Goal: Task Accomplishment & Management: Complete application form

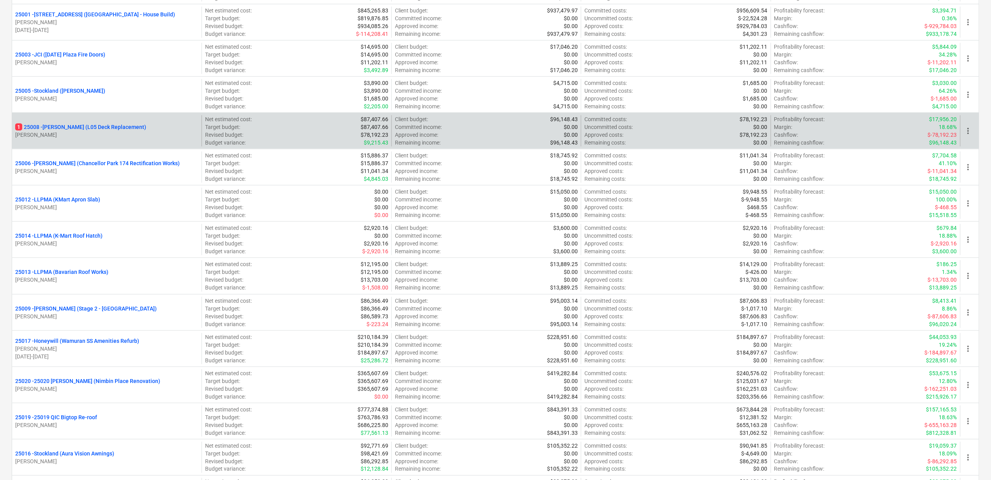
scroll to position [312, 0]
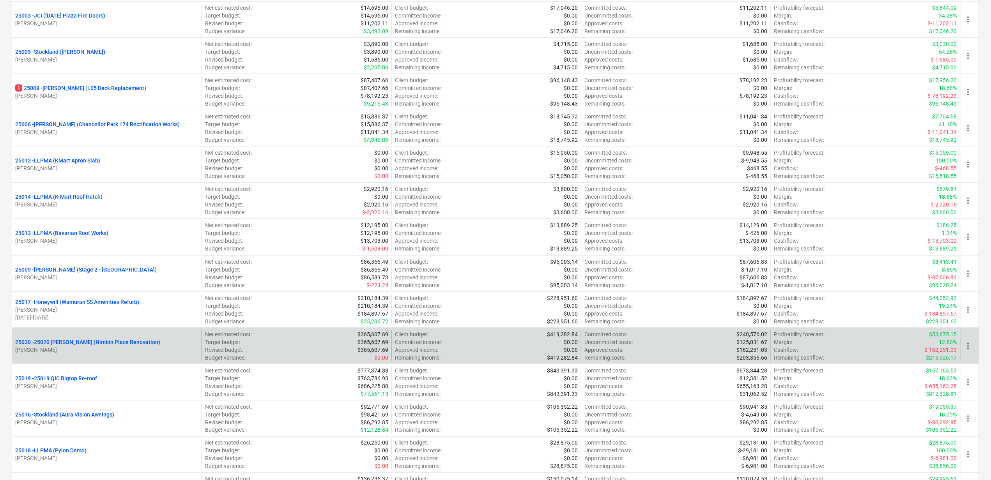
click at [85, 340] on p "25020 - 25020 [PERSON_NAME] (Nimbin Place Renovation)" at bounding box center [87, 342] width 145 height 8
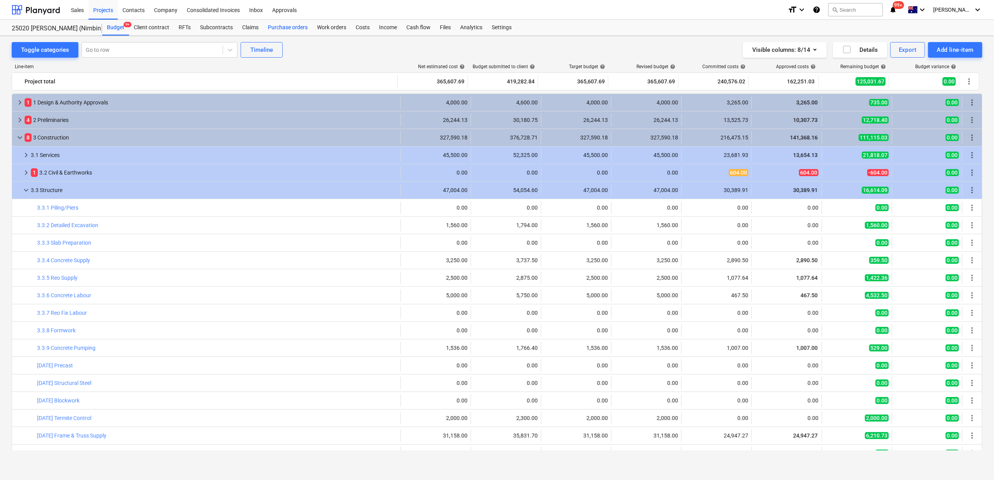
click at [299, 27] on div "Purchase orders" at bounding box center [287, 28] width 49 height 16
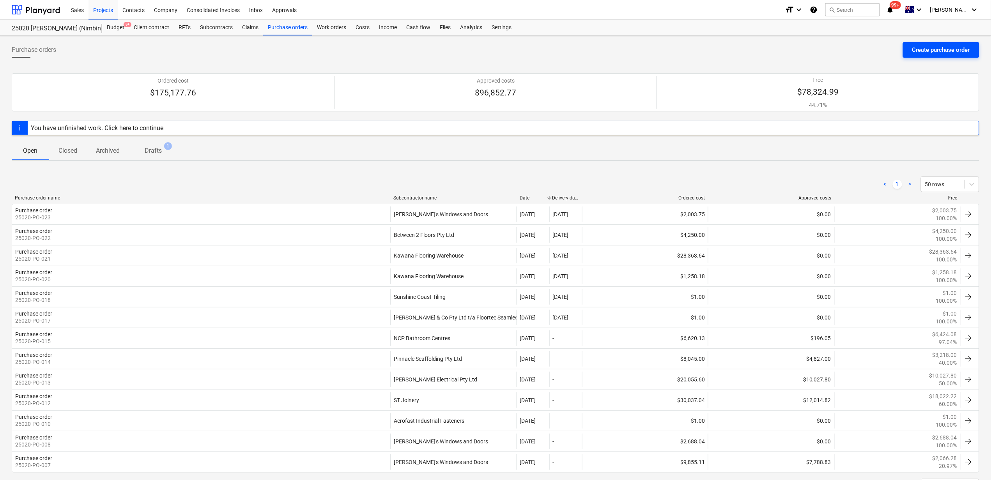
click at [952, 48] on div "Create purchase order" at bounding box center [941, 50] width 58 height 10
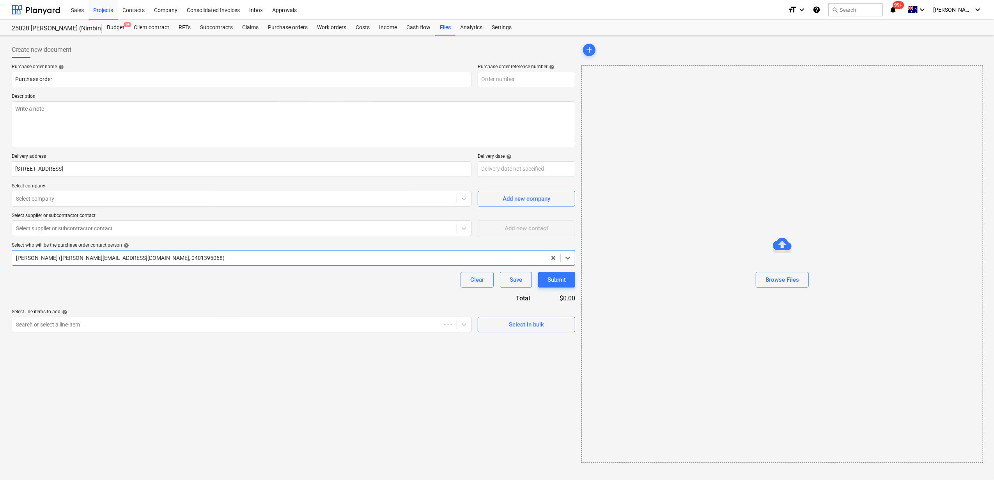
type textarea "x"
type input "25020-PO-024"
click at [48, 115] on textarea at bounding box center [293, 124] width 563 height 46
type textarea "x"
type textarea "S"
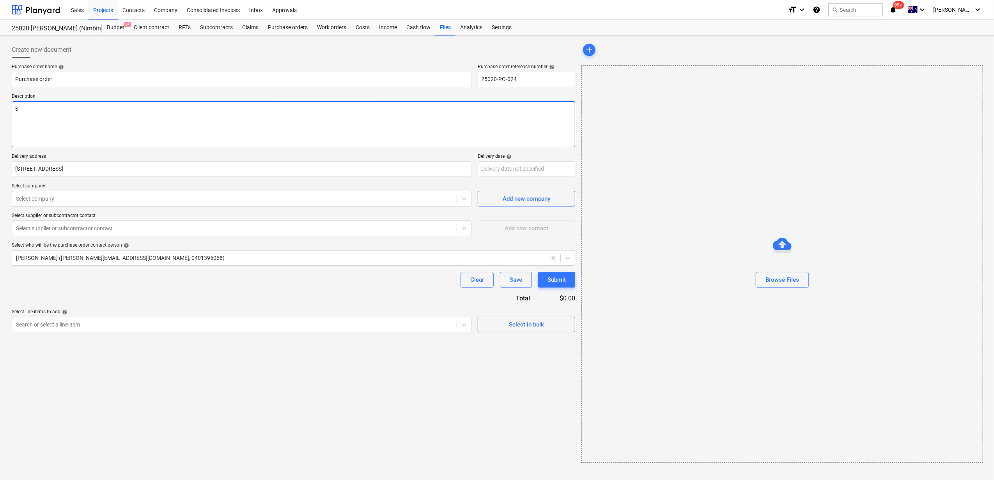
type textarea "x"
type textarea "Su"
type textarea "x"
type textarea "Sup"
type textarea "x"
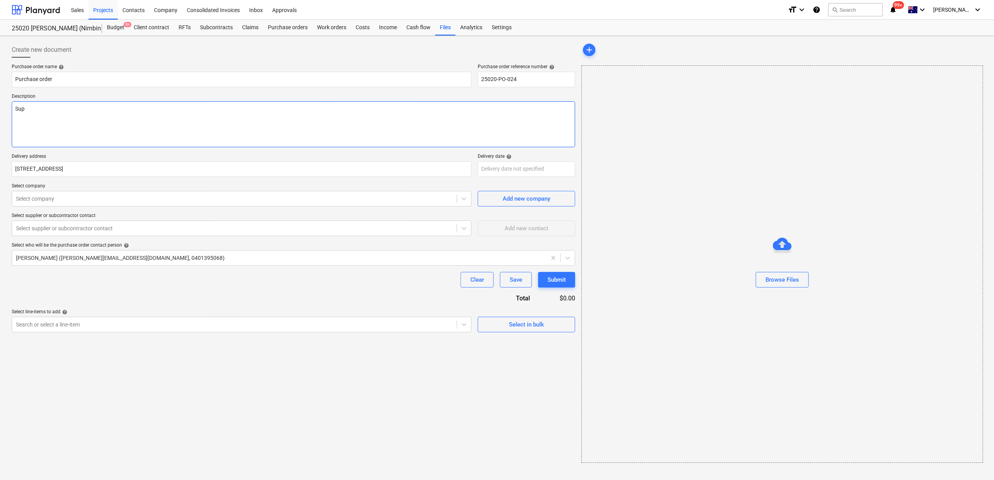
type textarea "Supp"
type textarea "x"
type textarea "Suppl"
type textarea "x"
type textarea "Supply"
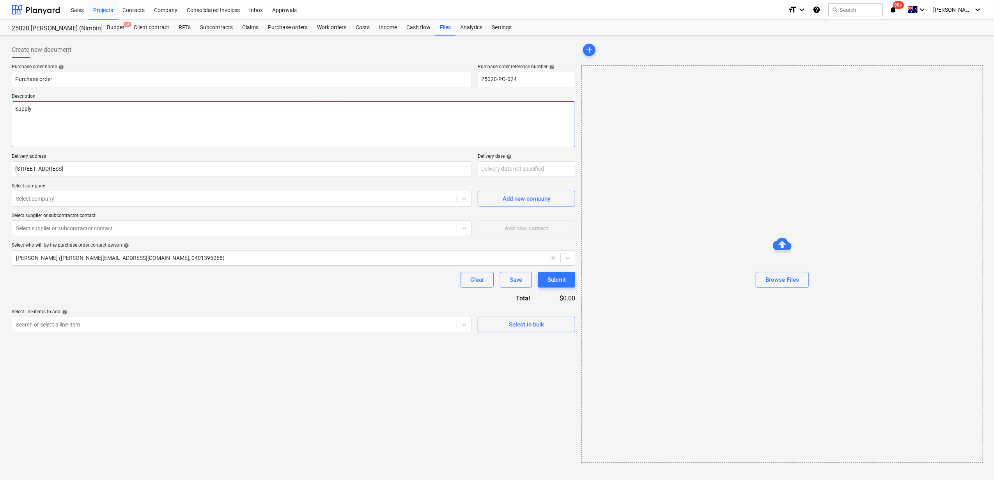
type textarea "x"
type textarea "Supply"
type textarea "x"
type textarea "Supply F"
type textarea "x"
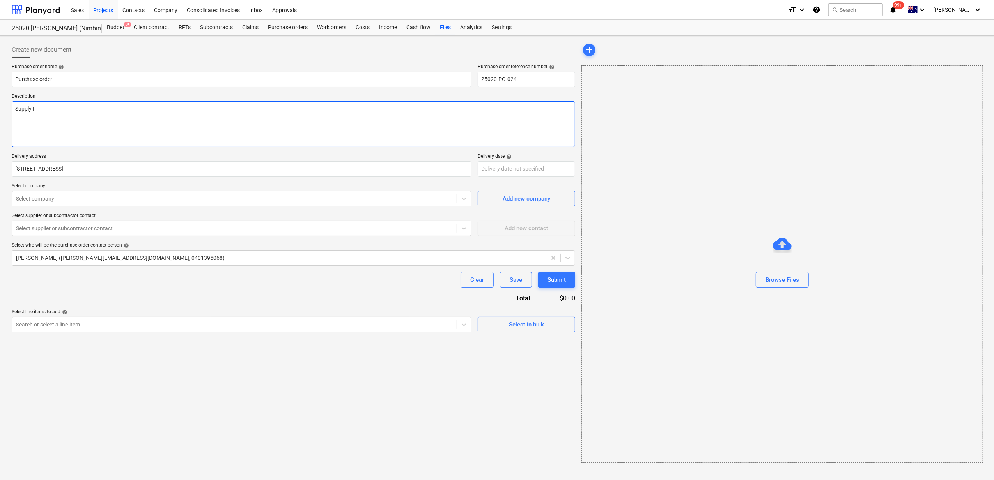
type textarea "Supply Fi"
type textarea "x"
type textarea "Supply Fix"
type textarea "x"
type textarea "Supply Fixo"
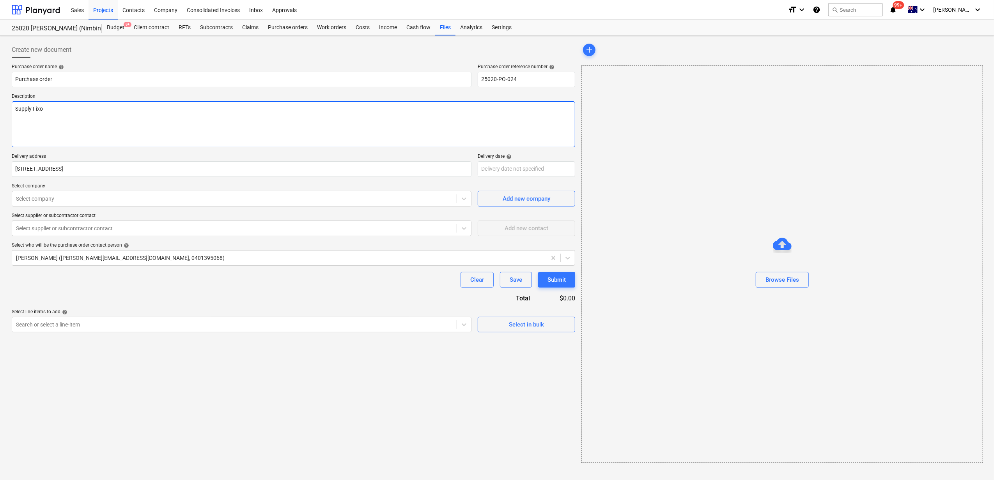
type textarea "x"
type textarea "Supply Fixou"
type textarea "x"
type textarea "Supply Fixout"
type textarea "x"
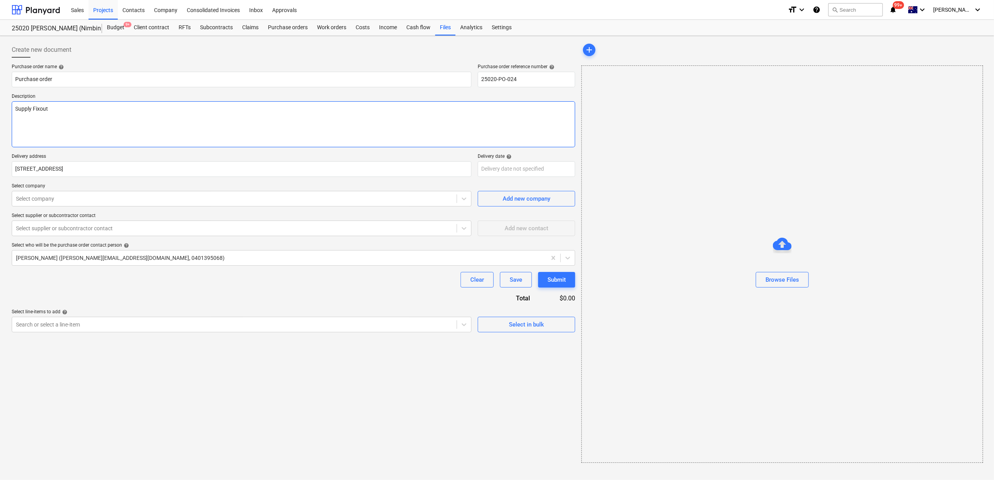
type textarea "Supply Fixout"
type textarea "x"
type textarea "Supply Fixout m"
type textarea "x"
type textarea "Supply Fixout ma"
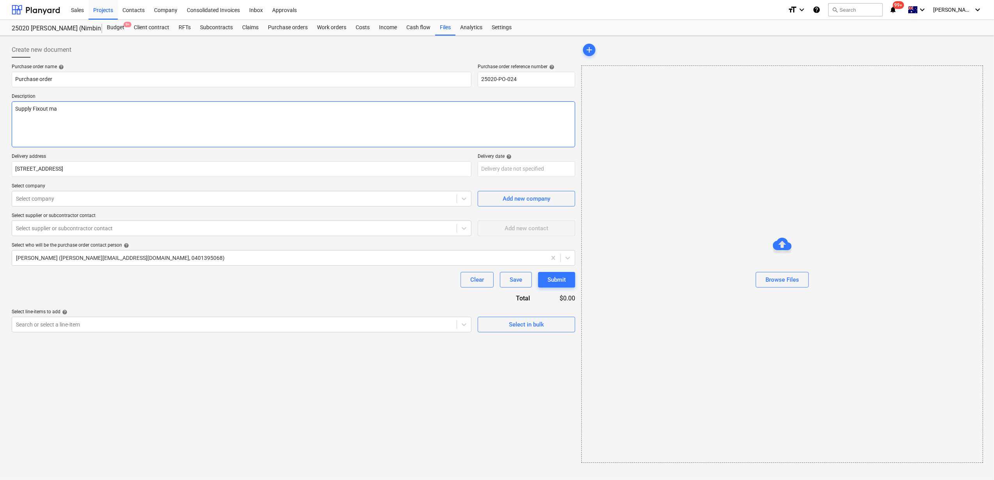
type textarea "x"
type textarea "Supply Fixout mat"
type textarea "x"
type textarea "Supply Fixout mate"
type textarea "x"
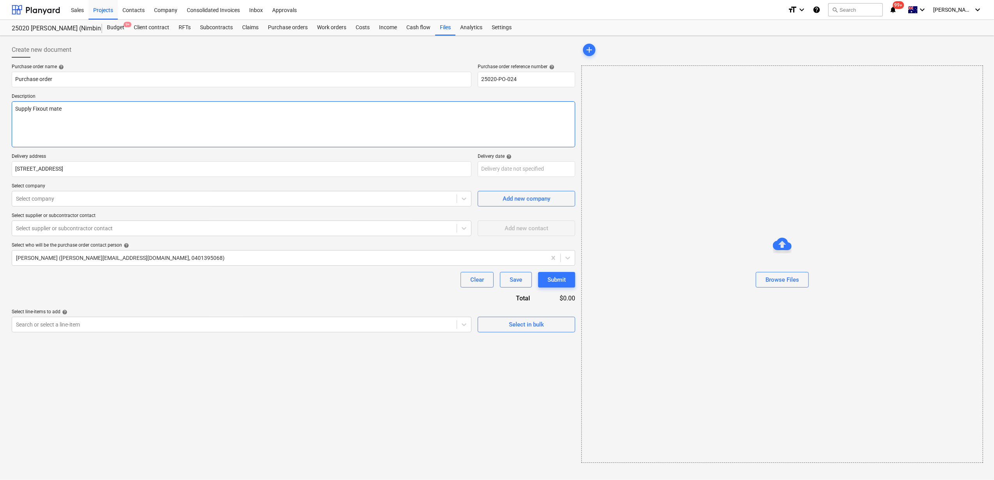
type textarea "Supply Fixout mater"
type textarea "x"
type textarea "Supply Fixout materi"
type textarea "x"
type textarea "Supply Fixout materiasl"
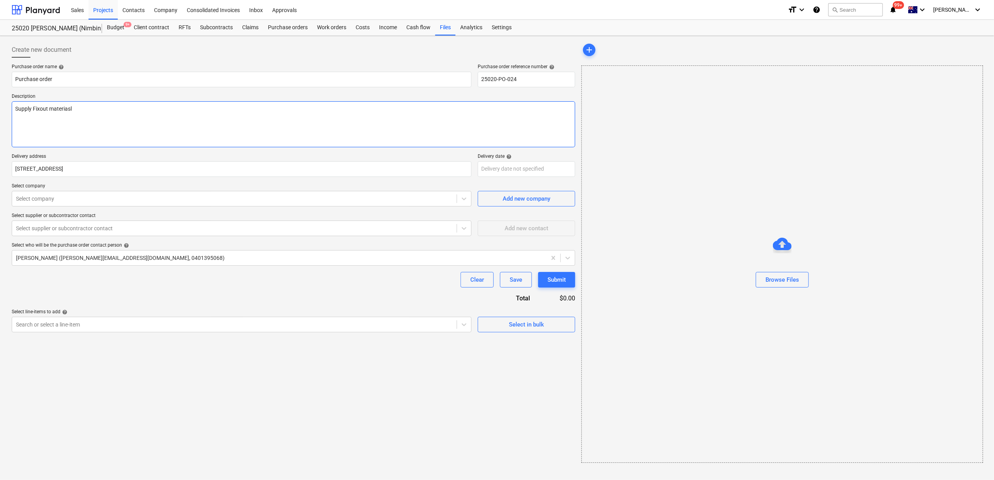
type textarea "x"
type textarea "Supply Fixout materiasl"
type textarea "x"
type textarea "Supply Fixout materiasl"
type textarea "x"
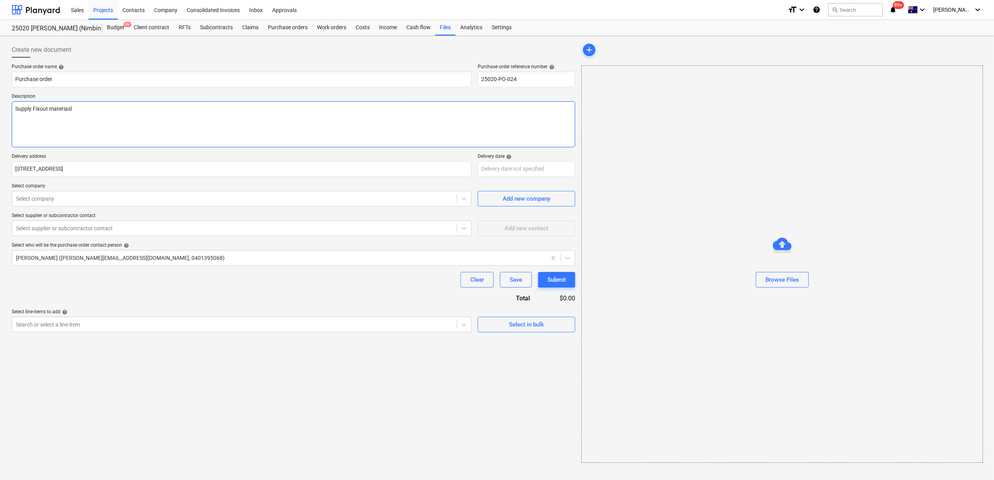
type textarea "Supply Fixout materiasl D"
type textarea "x"
type textarea "Supply Fixout materiasl De"
type textarea "x"
type textarea "Supply Fixout materiasl Del"
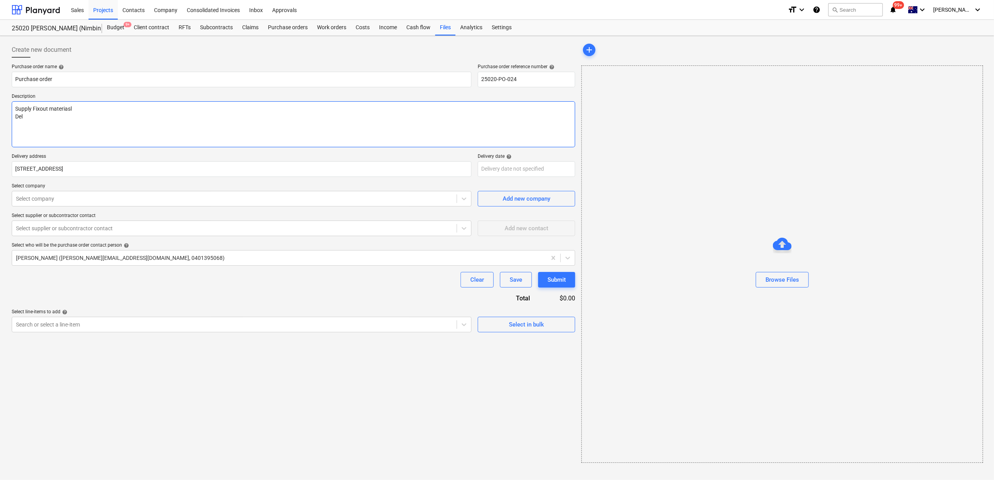
type textarea "x"
type textarea "Supply Fixout materiasl Deli"
type textarea "x"
type textarea "Supply Fixout materiasl Deliv"
type textarea "x"
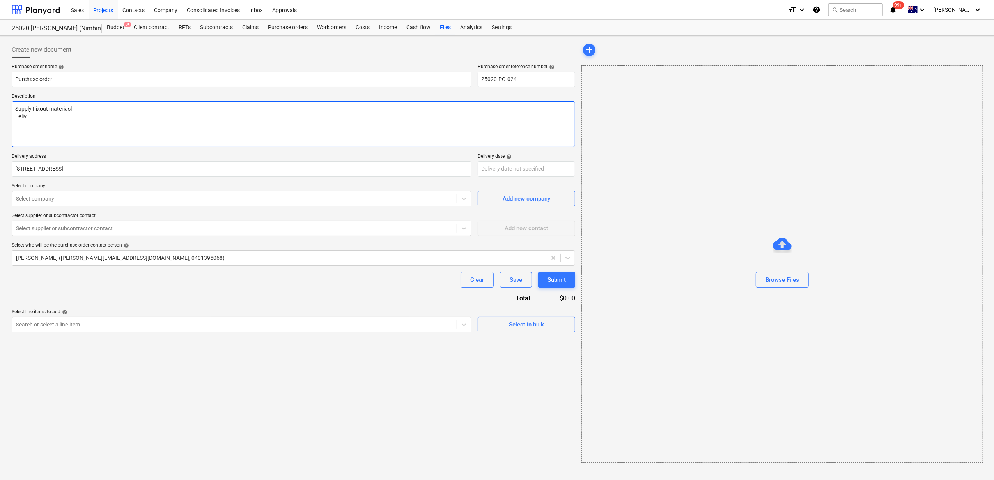
type textarea "Supply Fixout materiasl Delive"
type textarea "x"
type textarea "Supply Fixout materiasl Deliver"
type textarea "x"
type textarea "Supply Fixout materiasl Delivery"
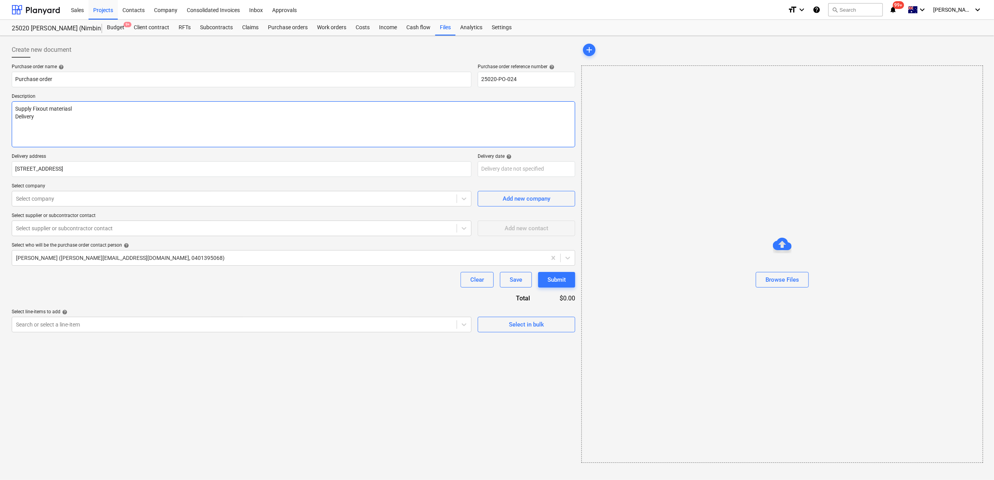
type textarea "x"
type textarea "Supply Fixout materiasl Delivery t"
type textarea "x"
type textarea "Supply Fixout materiasl Delivery to"
type textarea "x"
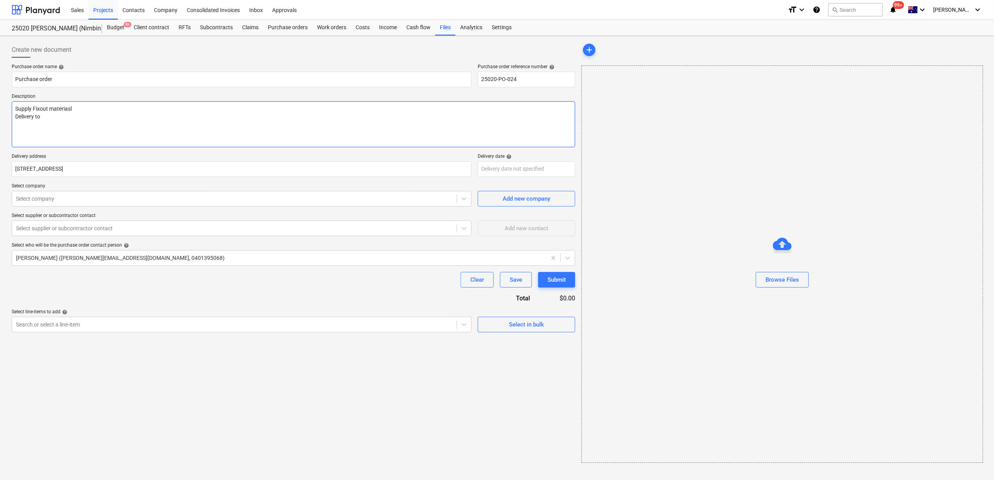
type textarea "Supply Fixout materiasl Delivery to"
type textarea "x"
type textarea "Supply Fixout materiasl Delivery to s"
type textarea "x"
type textarea "Supply Fixout materiasl Delivery to si"
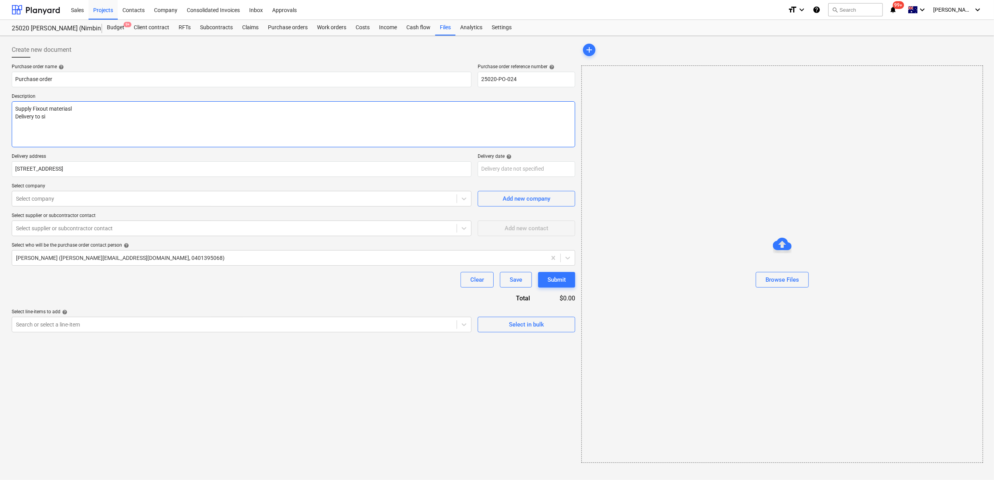
type textarea "x"
type textarea "Supply Fixout materiasl Delivery to sit"
type textarea "x"
type textarea "Supply Fixout materiasl Delivery to site"
type textarea "x"
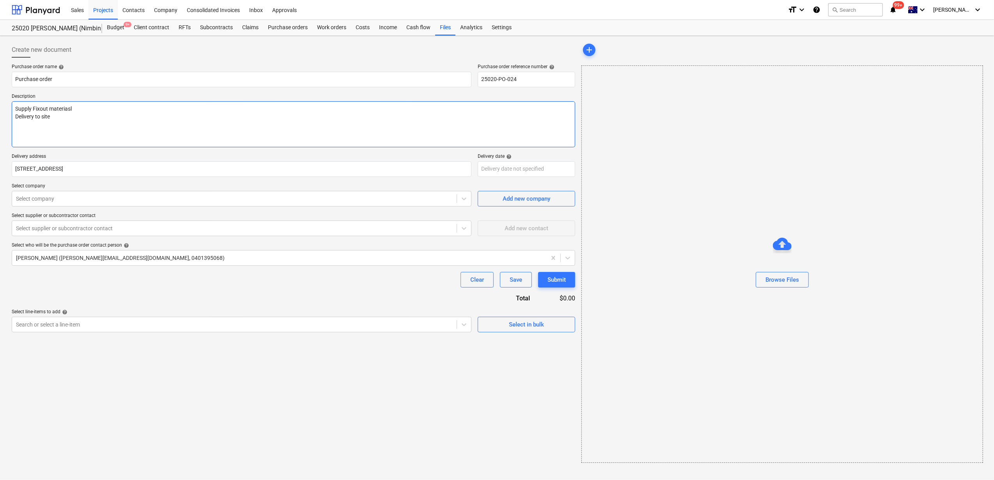
type textarea "Supply Fixout materiasl Delivery to site"
type textarea "x"
type textarea "Supply Fixout materiasl Delivery to site"
type textarea "x"
type textarea "Supply Fixout materiasl Delivery to site S"
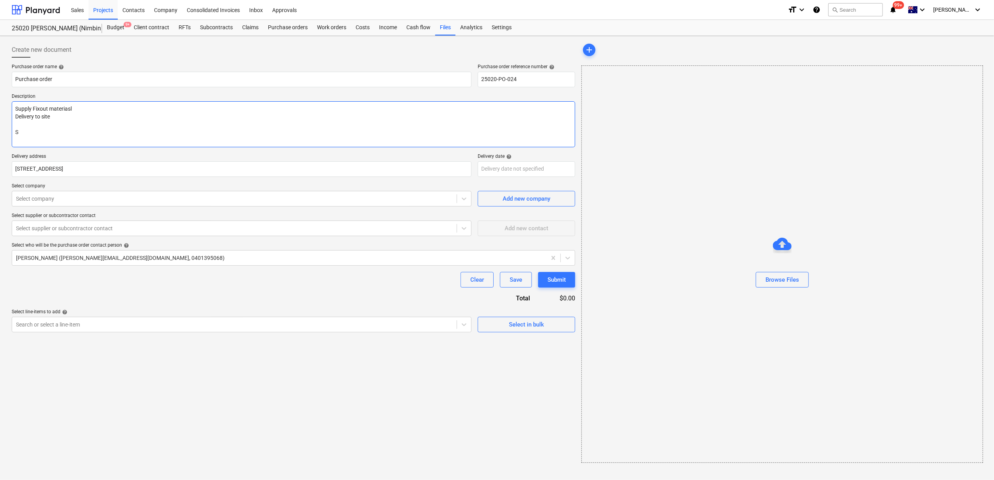
type textarea "x"
type textarea "Supply Fixout materiasl Delivery to site Si"
type textarea "x"
type textarea "Supply Fixout materiasl Delivery to site Sit"
type textarea "x"
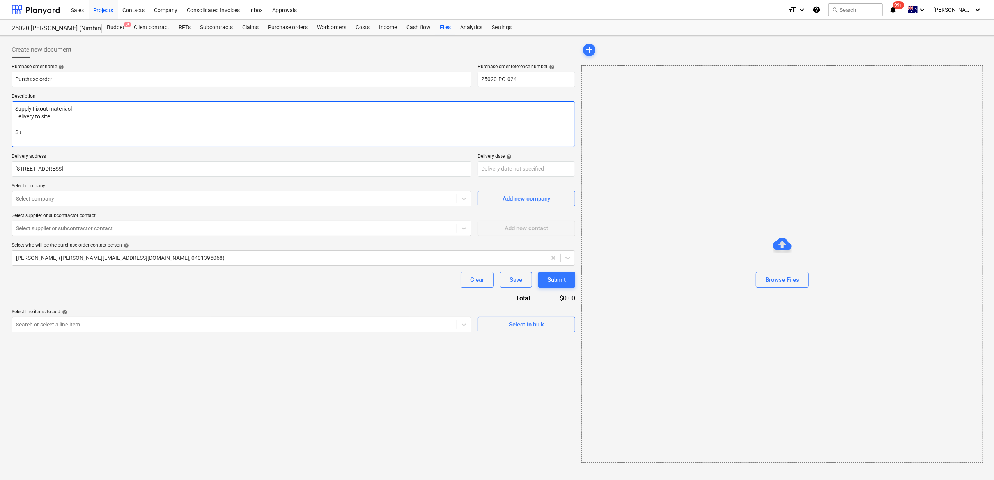
type textarea "Supply Fixout materiasl Delivery to site Site"
type textarea "x"
type textarea "Supply Fixout materiasl Delivery to site Site"
type textarea "x"
type textarea "Supply Fixout materiasl Delivery to site Site c"
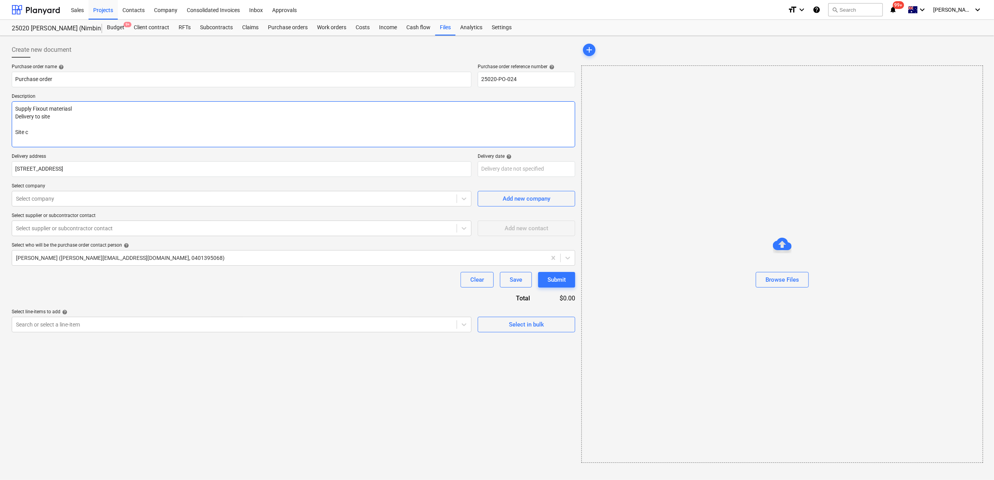
type textarea "x"
type textarea "Supply Fixout materiasl Delivery to site Site co"
type textarea "x"
type textarea "Supply Fixout materiasl Delivery to site Site con"
type textarea "x"
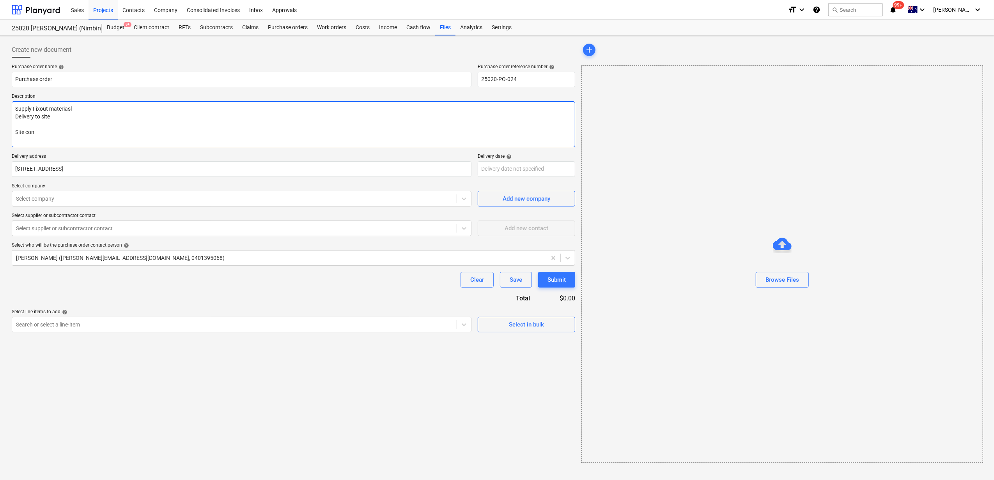
type textarea "Supply Fixout materiasl Delivery to site Site cont"
type textarea "x"
type textarea "Supply Fixout materiasl Delivery to site Site conta"
type textarea "x"
type textarea "Supply Fixout materiasl Delivery to site Site contac"
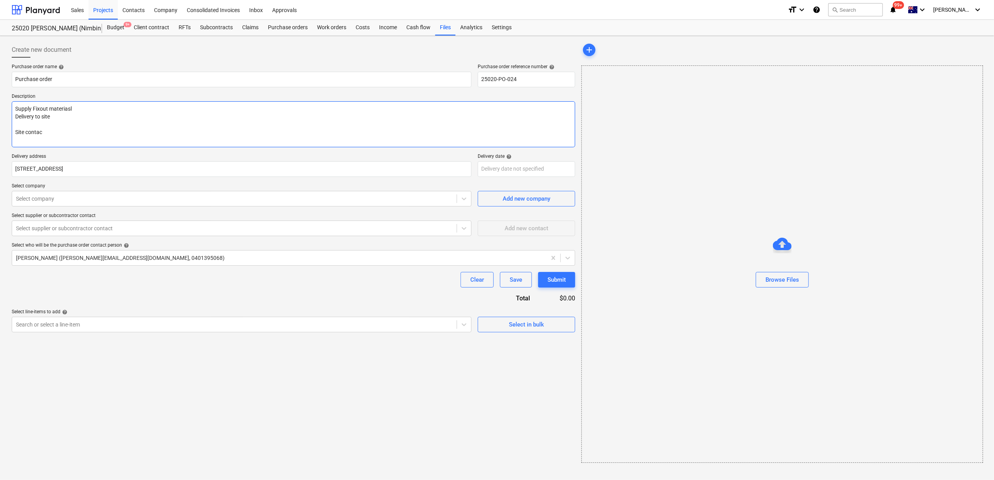
type textarea "x"
type textarea "Supply Fixout materiasl Delivery to site Site contact"
type textarea "x"
type textarea "Supply Fixout materiasl Delivery to site Site contact:"
type textarea "x"
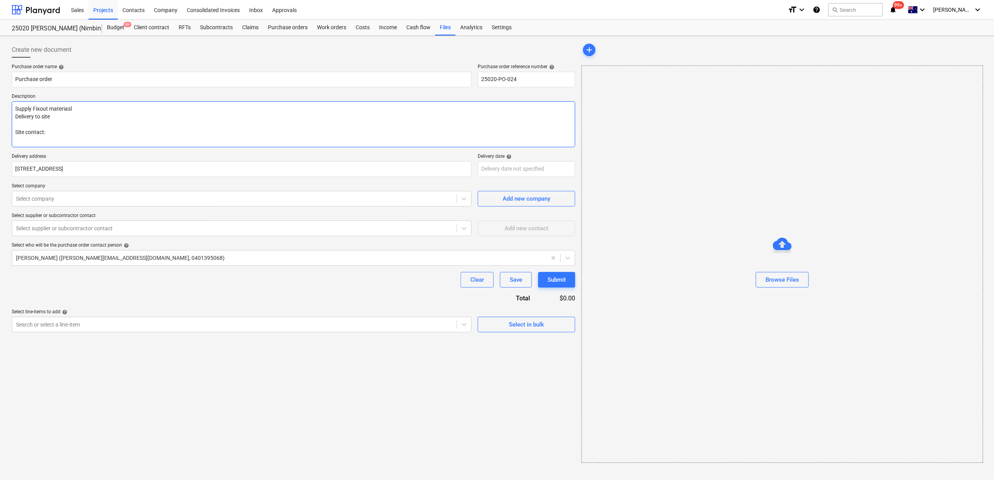
type textarea "Supply Fixout materiasl Delivery to site Site contact:"
type textarea "x"
type textarea "Supply Fixout materiasl Delivery to site Site contact: K"
type textarea "x"
type textarea "Supply Fixout materiasl Delivery to site Site contact: Kr"
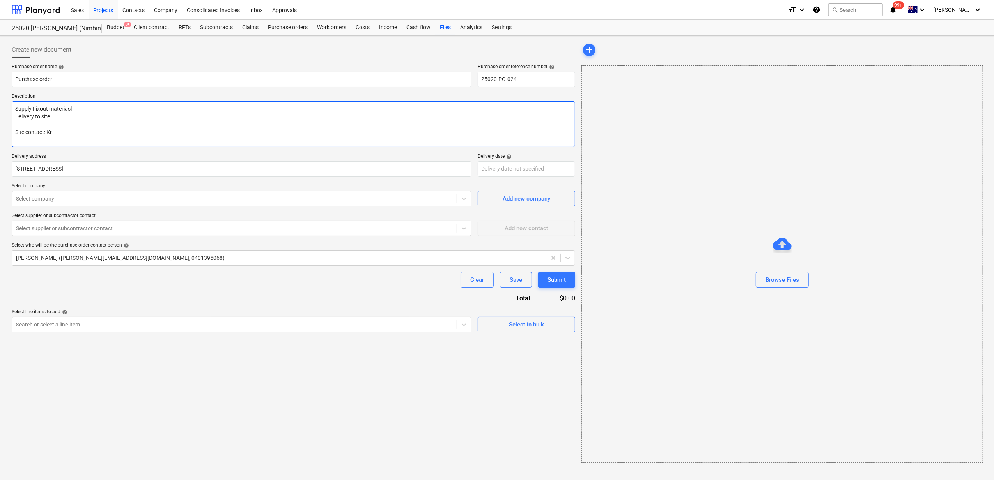
type textarea "x"
type textarea "Supply Fixout materiasl Delivery to site Site contact: Kri"
type textarea "x"
type textarea "Supply Fixout materiasl Delivery to site Site contact: [PERSON_NAME]"
type textarea "x"
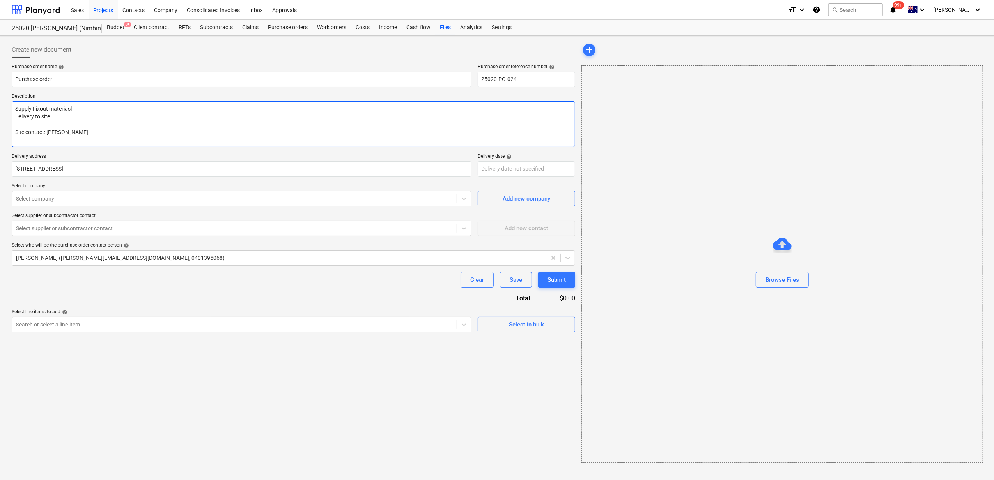
type textarea "Supply Fixout materiasl Delivery to site Site contact: [PERSON_NAME]"
type textarea "x"
type textarea "Supply Fixout materiasl Delivery to site Site contact: [PERSON_NAME]"
type textarea "x"
type textarea "Supply Fixout materiasl Delivery to site Site contact: [PERSON_NAME]"
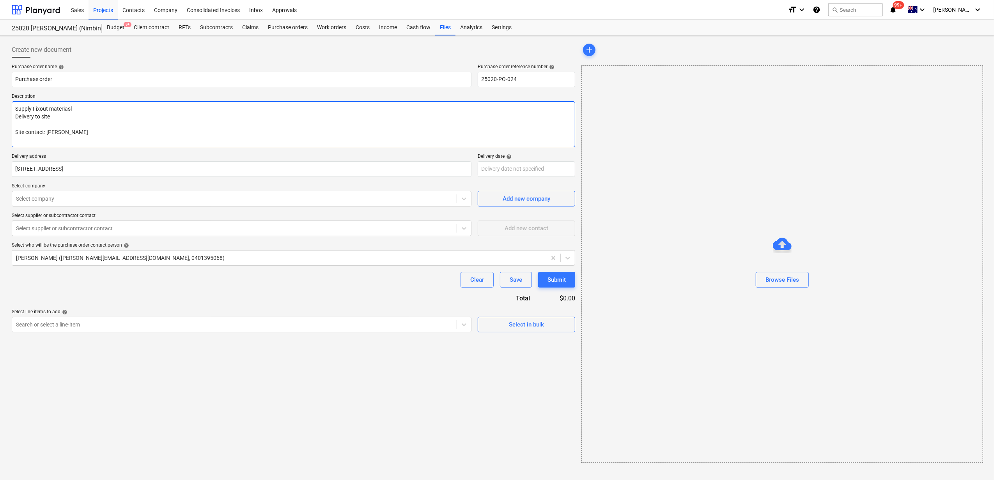
type textarea "x"
type textarea "Supply Fixout materiasl Delivery to site Site contact: [PERSON_NAME]"
type textarea "x"
type textarea "Supply Fixout materiasl Delivery to site Site contact: [PERSON_NAME]"
type textarea "x"
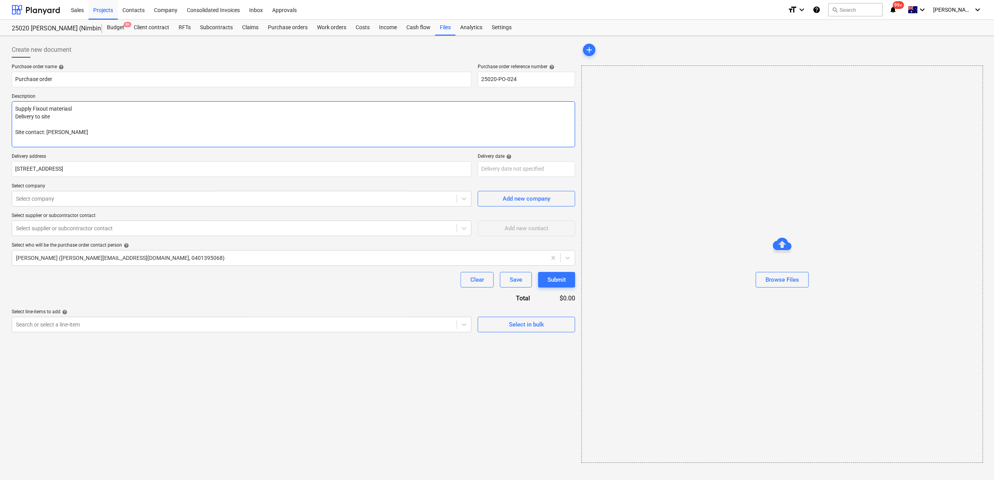
type textarea "Supply Fixout materiasl Delivery to site Site contact: [PERSON_NAME]"
type textarea "x"
type textarea "Supply Fixout materiasl Delivery to site Site contact: [PERSON_NAME]"
type textarea "x"
type textarea "Supply Fixout materiasl Delivery to site Site contact: [PERSON_NAME]"
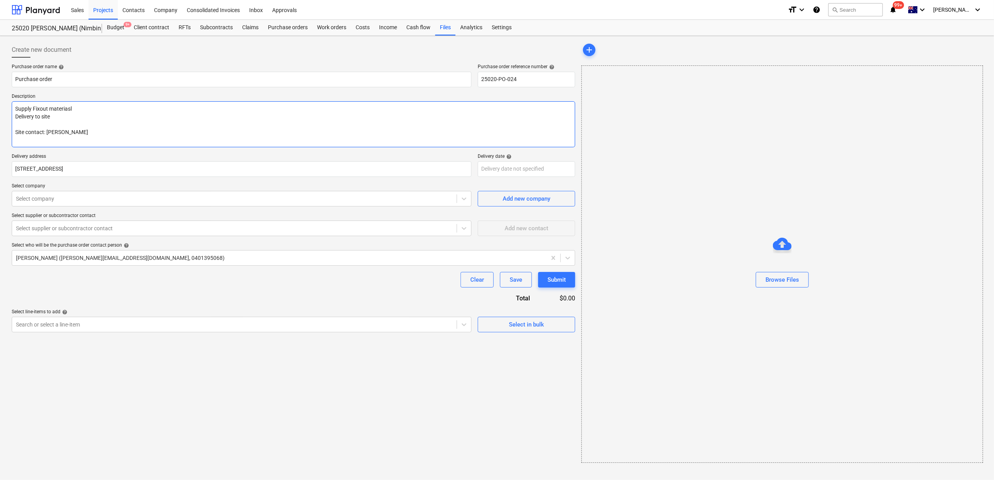
type textarea "x"
type textarea "Supply Fixout materiasl Delivery to site Site contact: [PERSON_NAME]"
type textarea "x"
type textarea "Supply Fixout materiasl Delivery to site Site contact: [PERSON_NAME]"
type textarea "x"
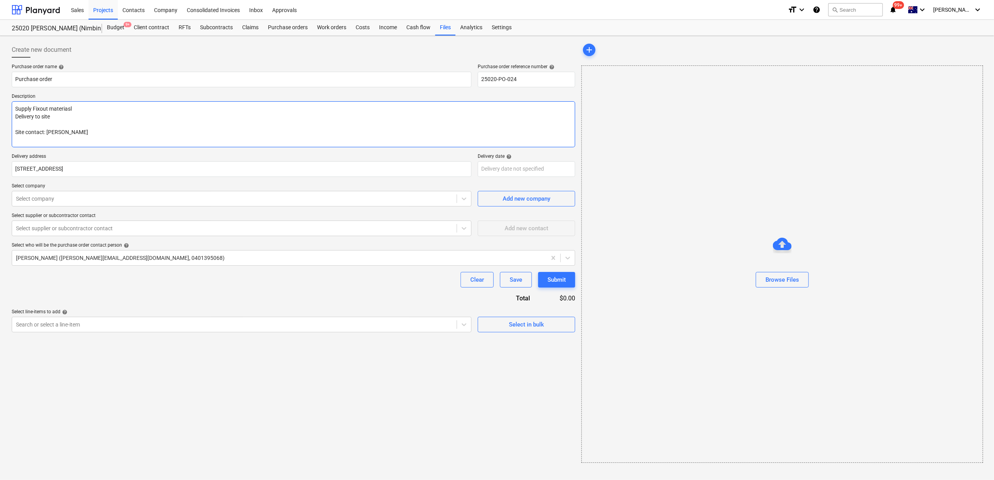
type textarea "Supply Fixout materiasl Delivery to site Site contact: [PERSON_NAME]"
type textarea "x"
type textarea "Supply Fixout materiasl Delivery to site Site contact: [PERSON_NAME] 0"
type textarea "x"
type textarea "Supply Fixout materiasl Delivery to site Site contact: [PERSON_NAME] 04"
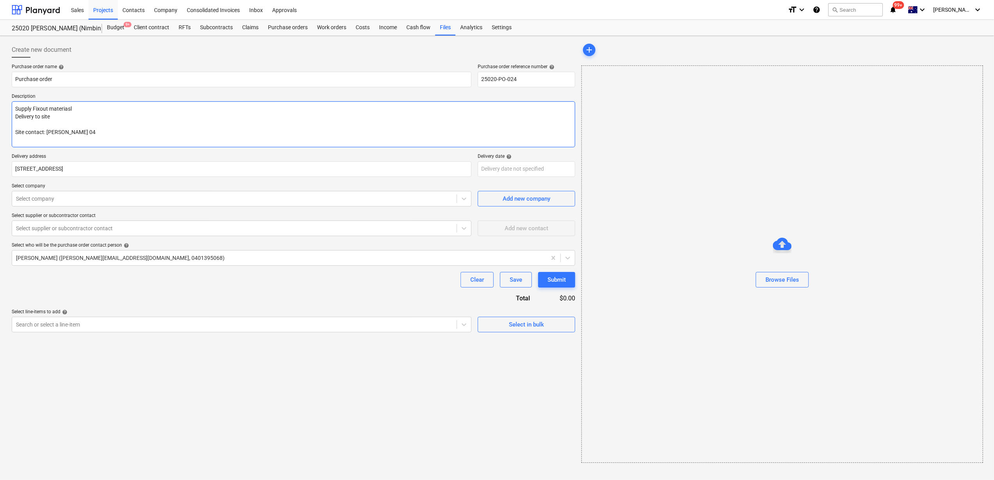
type textarea "x"
type textarea "Supply Fixout materiasl Delivery to site Site contact: [PERSON_NAME] 041"
type textarea "x"
type textarea "Supply Fixout materiasl Delivery to site Site contact: [PERSON_NAME] 0411"
type textarea "x"
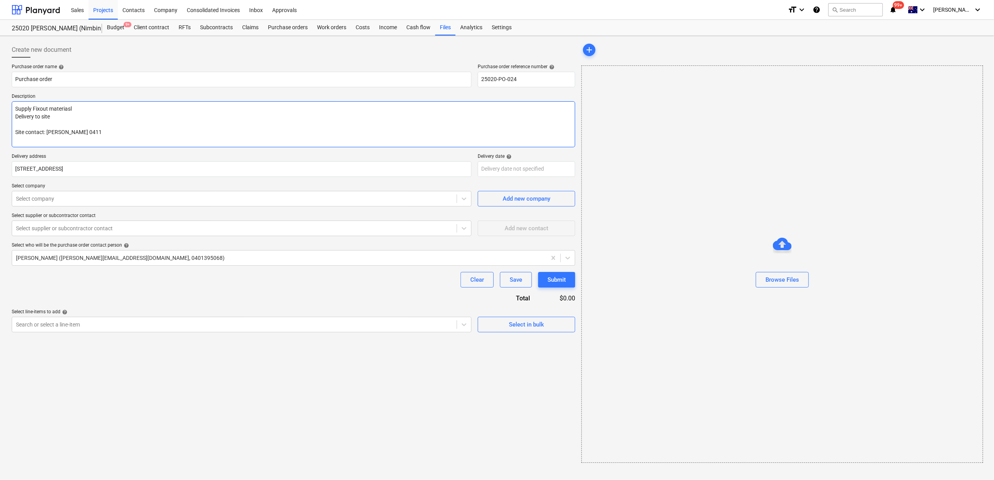
type textarea "Supply Fixout materiasl Delivery to site Site contact: [PERSON_NAME] 0411"
type textarea "x"
type textarea "Supply Fixout materiasl Delivery to site Site contact: [PERSON_NAME] 0411 5"
type textarea "x"
type textarea "Supply Fixout materiasl Delivery to site Site contact: [PERSON_NAME] 0411 50"
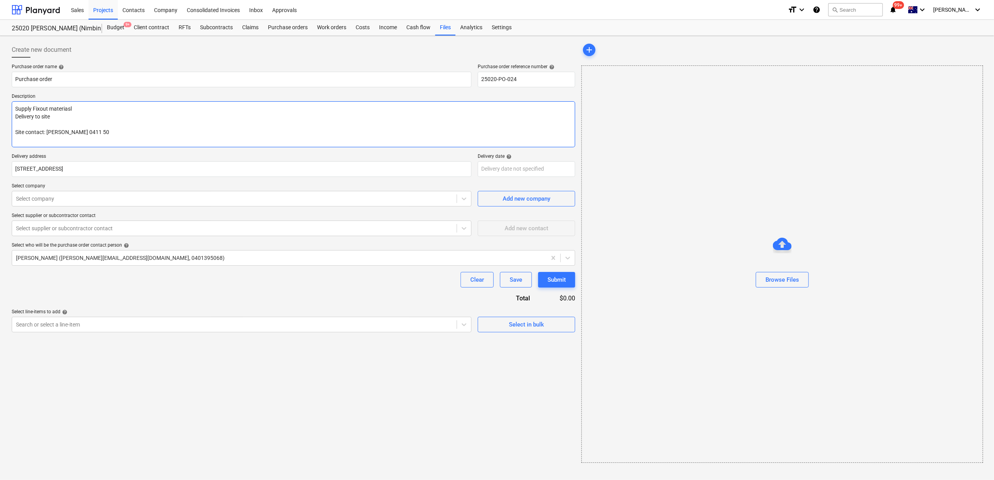
type textarea "x"
type textarea "Supply Fixout materiasl Delivery to site Site contact: [PERSON_NAME] [PHONE_NUM…"
type textarea "x"
type textarea "Supply Fixout materiasl Delivery to site Site contact: [PERSON_NAME] [PHONE_NUM…"
type textarea "x"
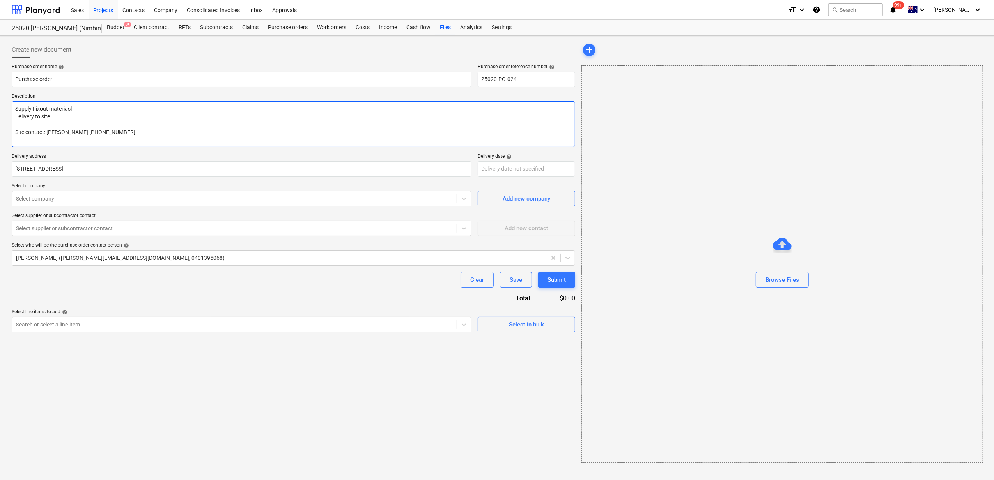
type textarea "Supply Fixout materiasl Delivery to site Site contact: [PERSON_NAME] [PHONE_NUM…"
type textarea "x"
type textarea "Supply Fixout materiasl Delivery to site Site contact: [PERSON_NAME] [PHONE_NUM…"
type textarea "x"
type textarea "Supply Fixout materiasl Delivery to site Site contact: [PERSON_NAME] [PHONE_NUM…"
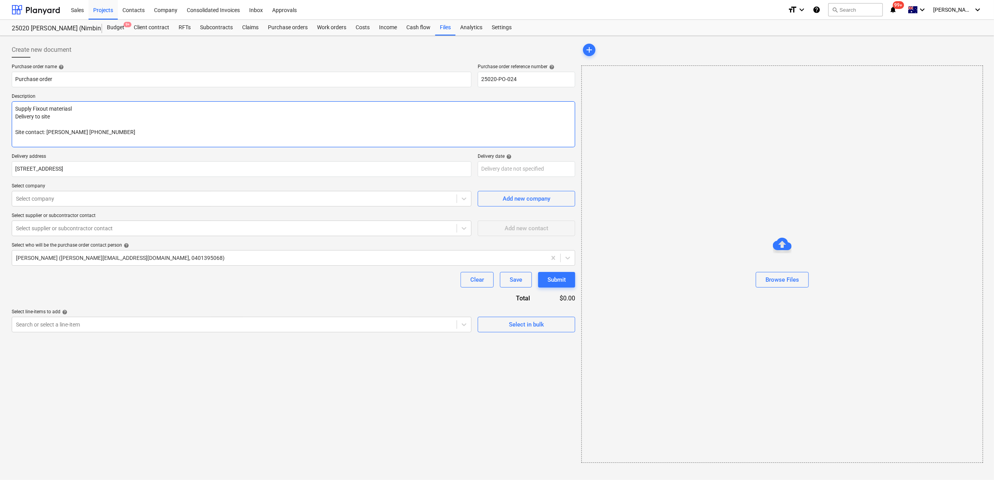
type textarea "x"
type textarea "Supply Fixout materials Delivery to site Site contact: [PERSON_NAME] [PHONE_NUM…"
click at [532, 168] on body "Sales Projects Contacts Company Consolidated Invoices Inbox Approvals format_si…" at bounding box center [497, 240] width 994 height 480
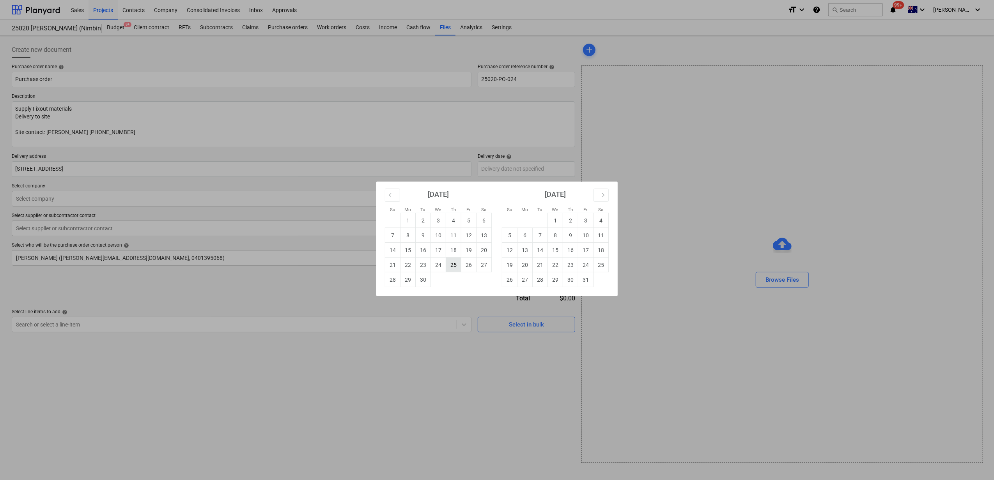
click at [449, 264] on td "25" at bounding box center [453, 265] width 15 height 15
type textarea "x"
type input "[DATE]"
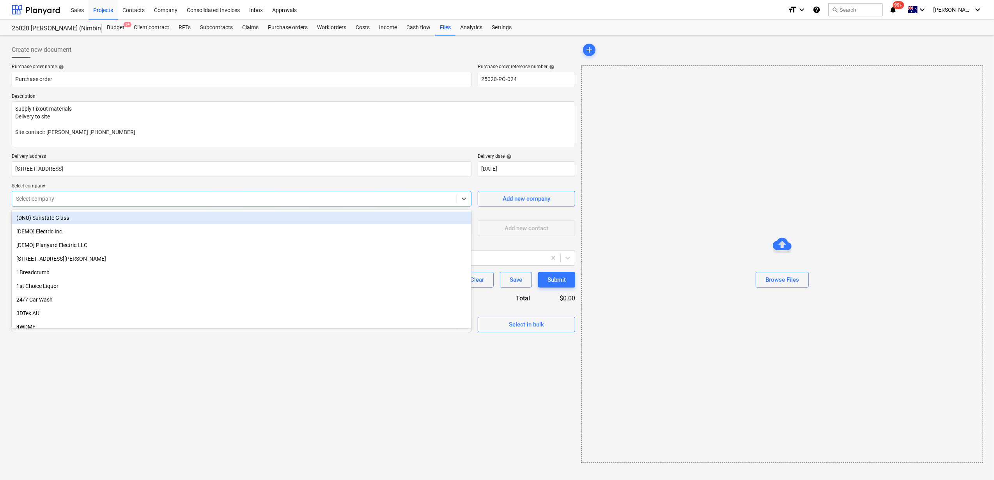
click at [45, 195] on div at bounding box center [234, 199] width 437 height 8
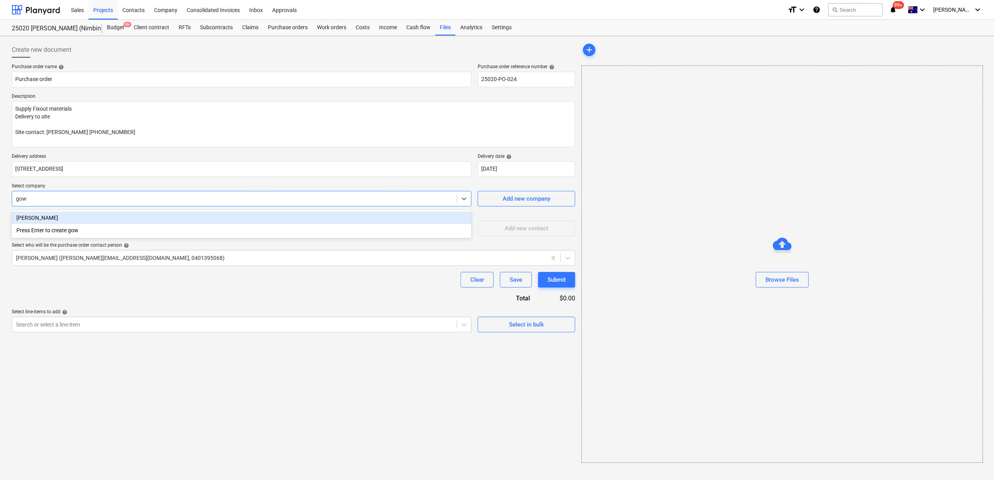
type input "gowa"
click at [40, 221] on div "[PERSON_NAME]" at bounding box center [242, 218] width 460 height 12
type textarea "x"
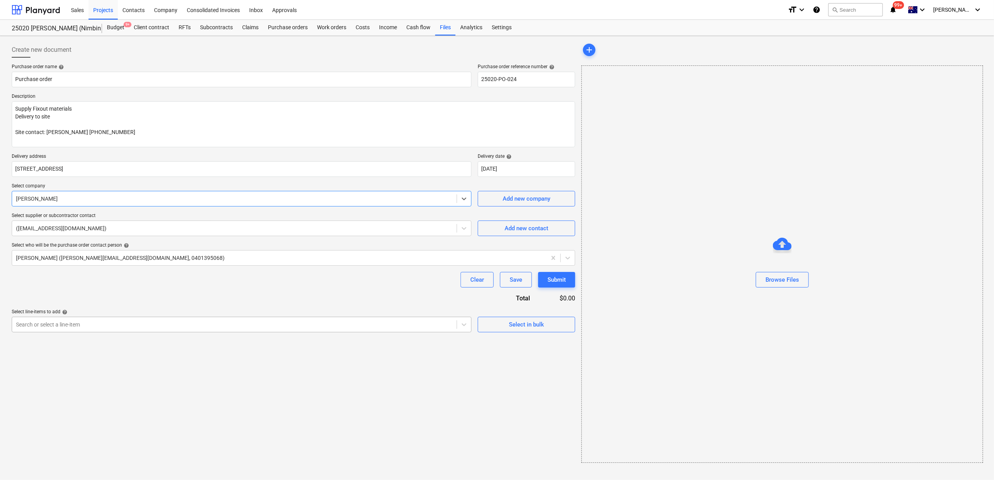
type textarea "x"
click at [85, 324] on div at bounding box center [234, 325] width 437 height 8
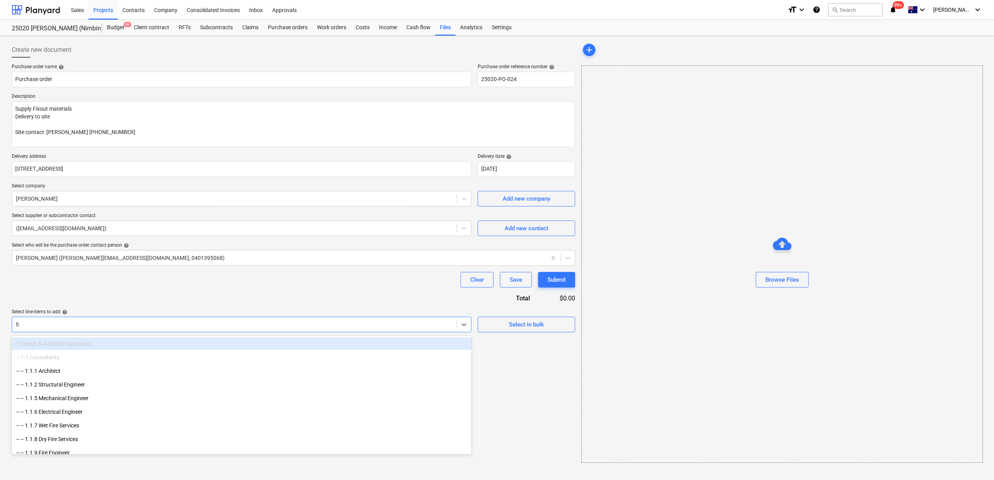
type input "fix"
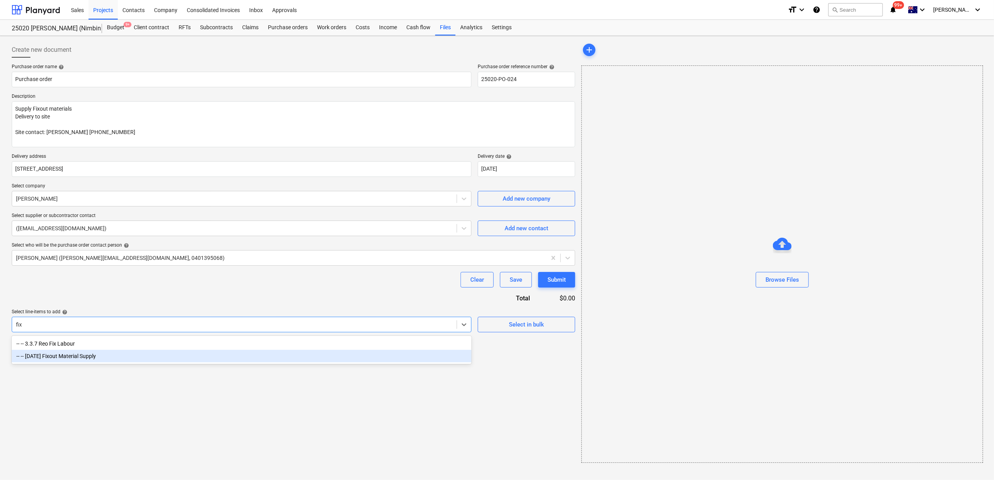
click at [97, 356] on div "-- -- [DATE] Fixout Material Supply" at bounding box center [242, 356] width 460 height 12
type textarea "x"
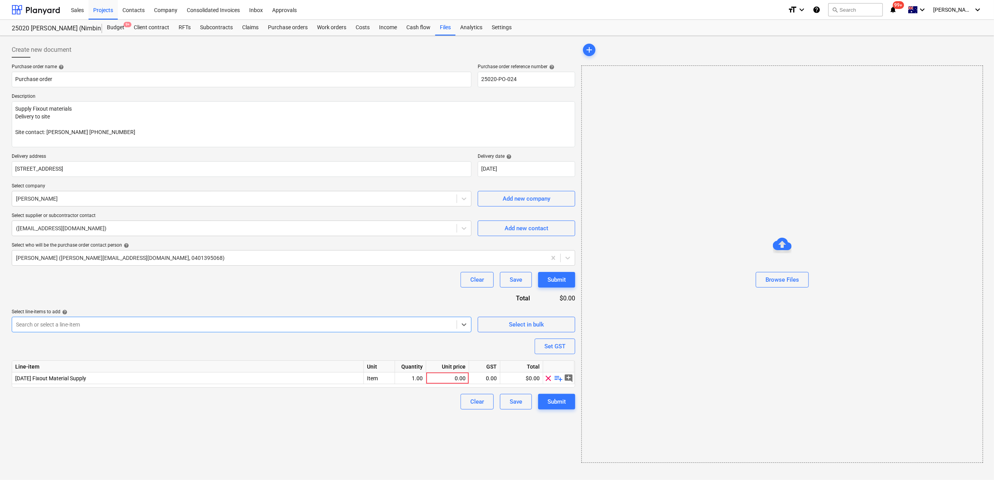
type textarea "x"
click at [158, 424] on div "Create new document Purchase order name help Purchase order Purchase order refe…" at bounding box center [294, 252] width 570 height 427
click at [444, 381] on div "0.00" at bounding box center [447, 379] width 36 height 12
type input "1"
click at [555, 403] on div "Submit" at bounding box center [556, 402] width 18 height 10
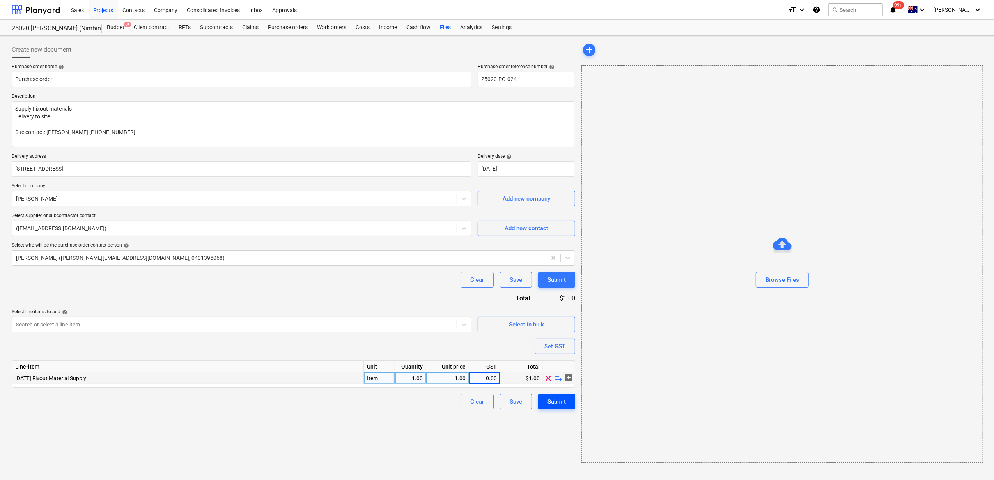
type textarea "x"
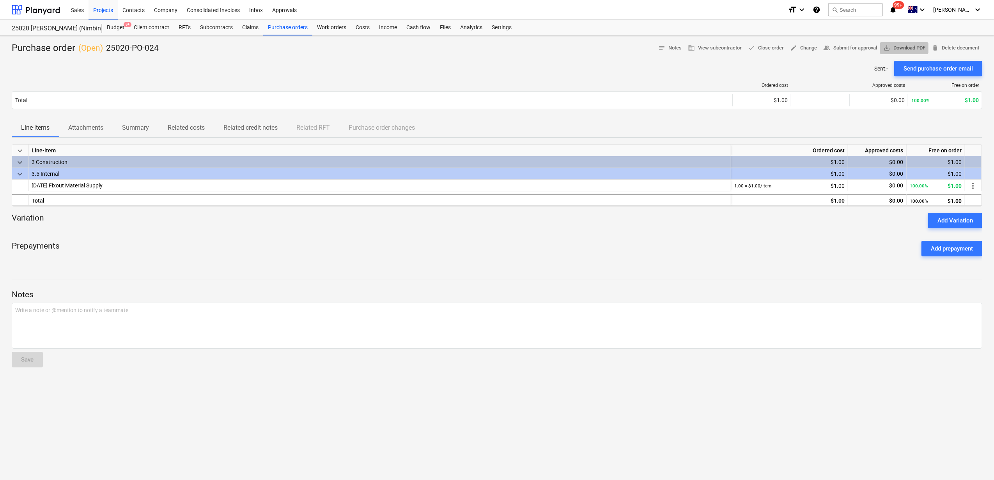
click at [911, 51] on span "save_alt Download PDF" at bounding box center [904, 48] width 42 height 9
